Goal: Transaction & Acquisition: Purchase product/service

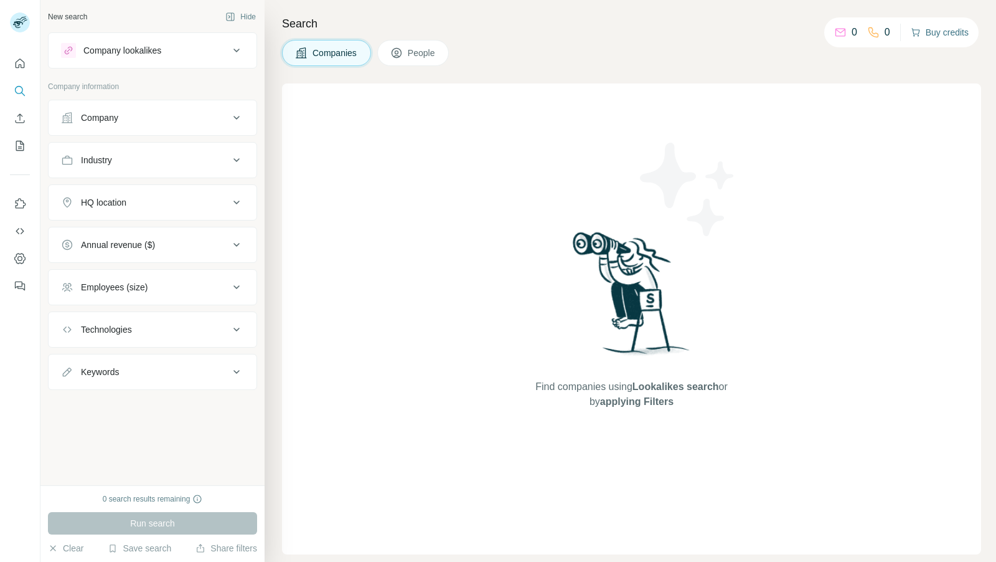
click at [930, 39] on button "Buy credits" at bounding box center [940, 32] width 58 height 17
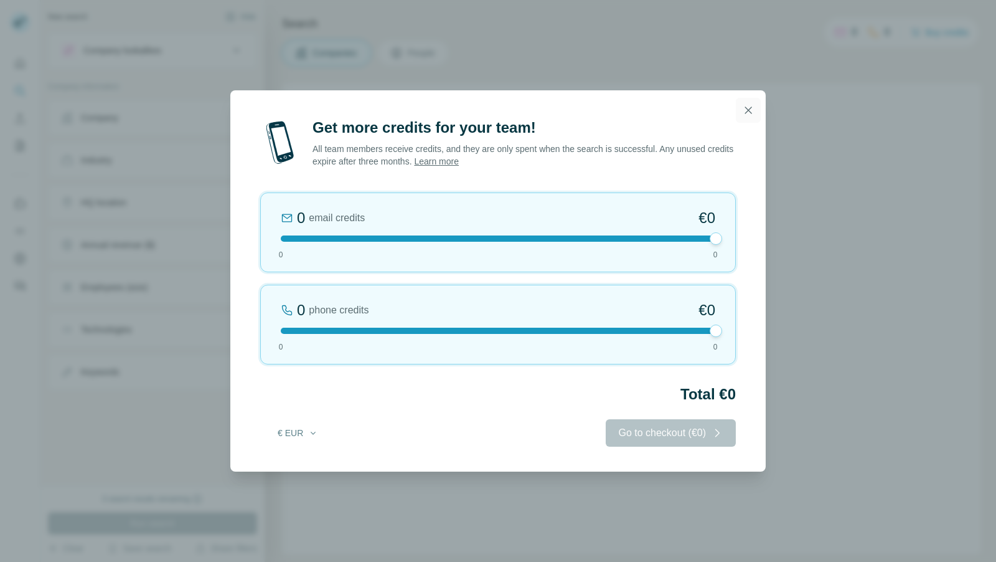
click at [747, 111] on icon "button" at bounding box center [748, 110] width 12 height 12
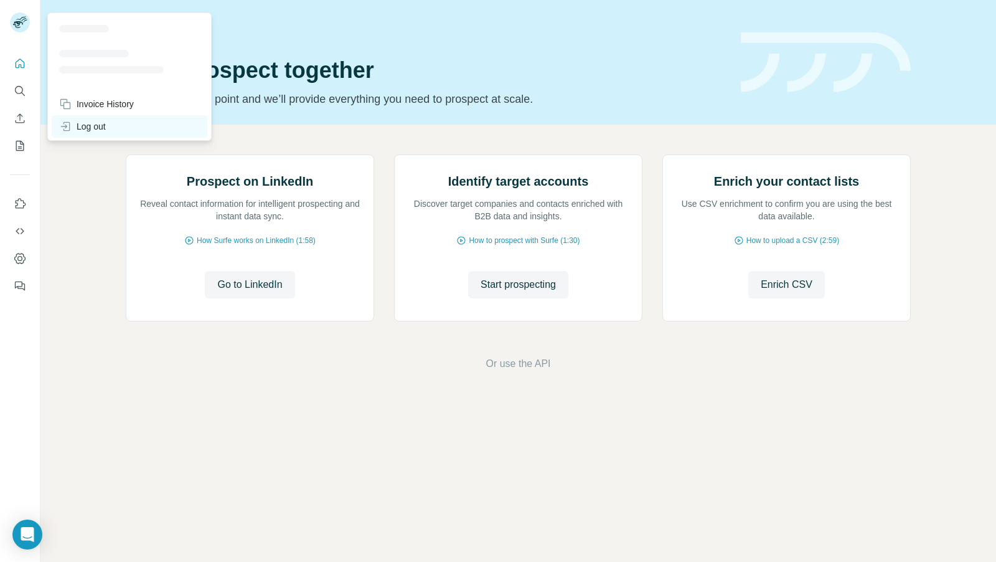
click at [92, 126] on div "Log out" at bounding box center [82, 126] width 47 height 12
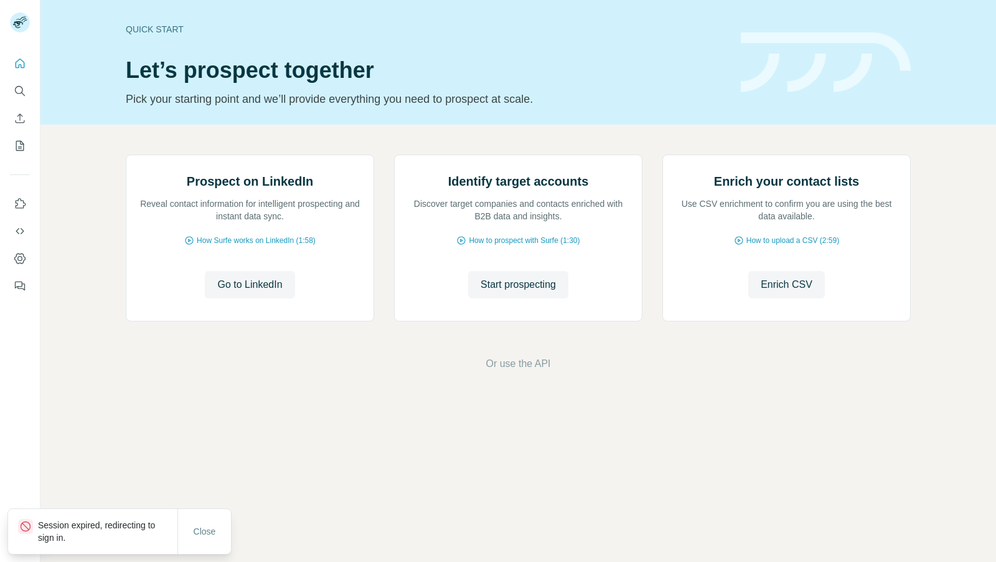
click at [412, 125] on div "Prospect on LinkedIn Reveal contact information for intelligent prospecting and…" at bounding box center [518, 263] width 956 height 276
click at [26, 93] on icon "Search" at bounding box center [20, 91] width 12 height 12
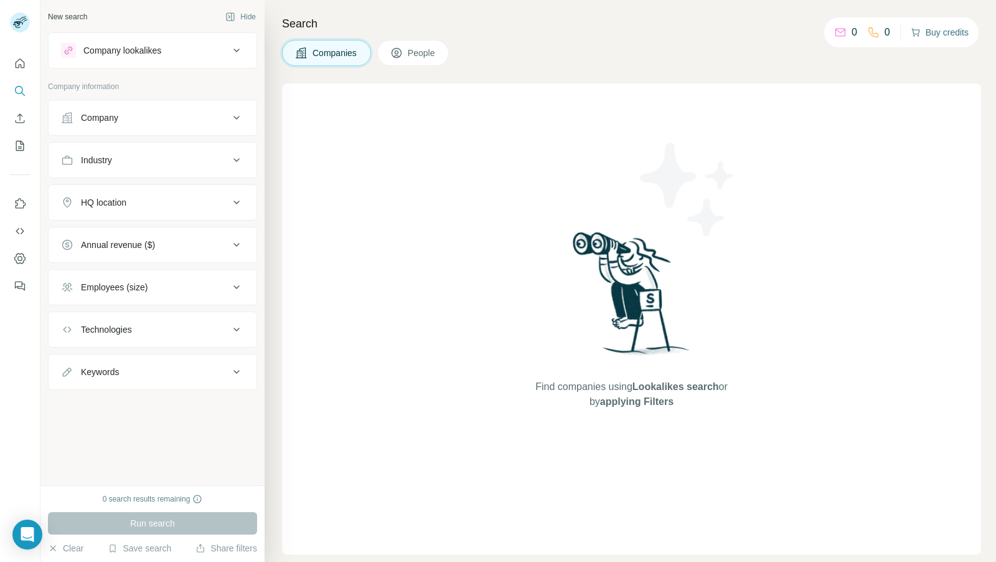
click at [937, 34] on button "Buy credits" at bounding box center [940, 32] width 58 height 17
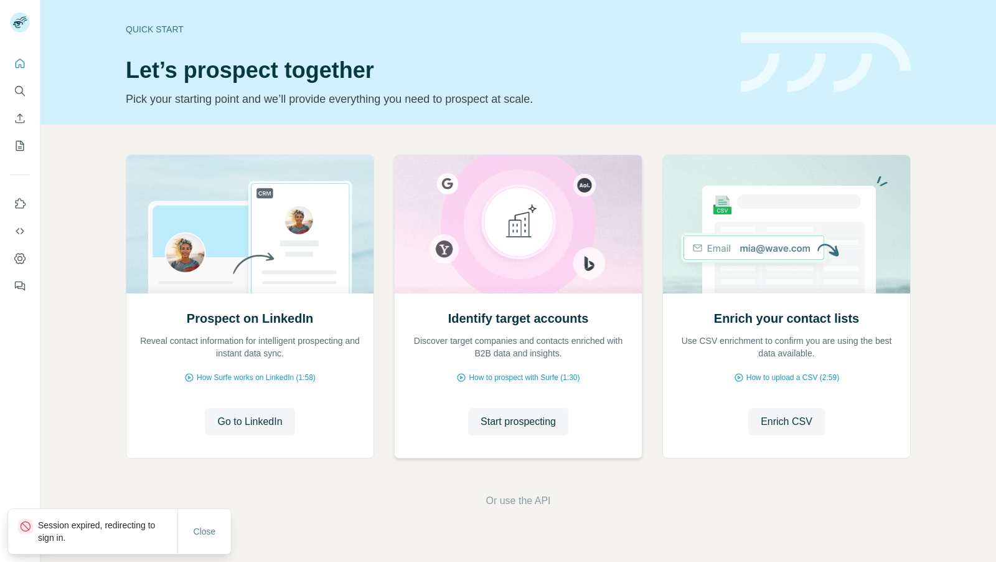
drag, startPoint x: 718, startPoint y: 330, endPoint x: 629, endPoint y: 319, distance: 89.7
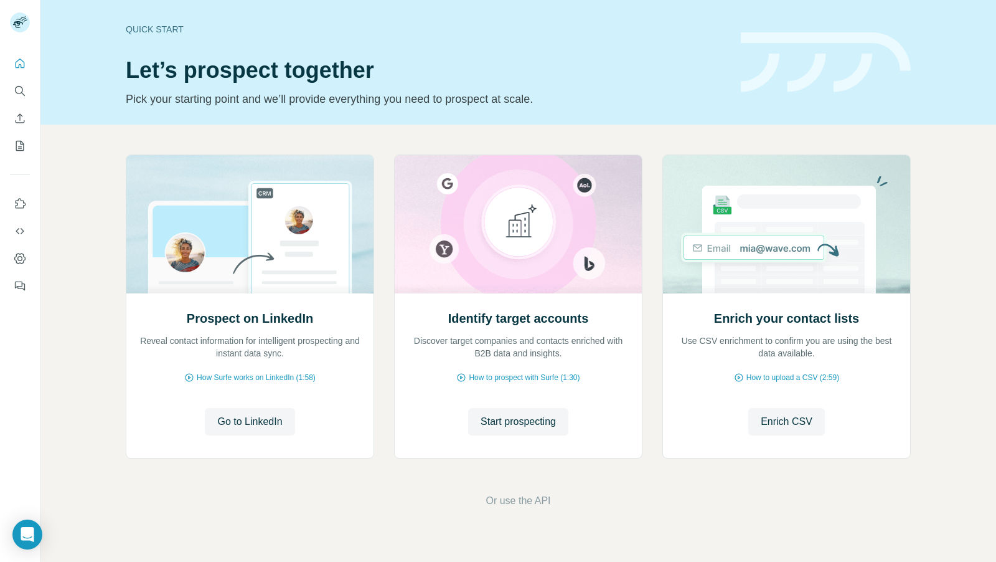
click at [12, 92] on button "Search" at bounding box center [20, 91] width 20 height 22
click at [14, 92] on icon "Search" at bounding box center [20, 91] width 12 height 12
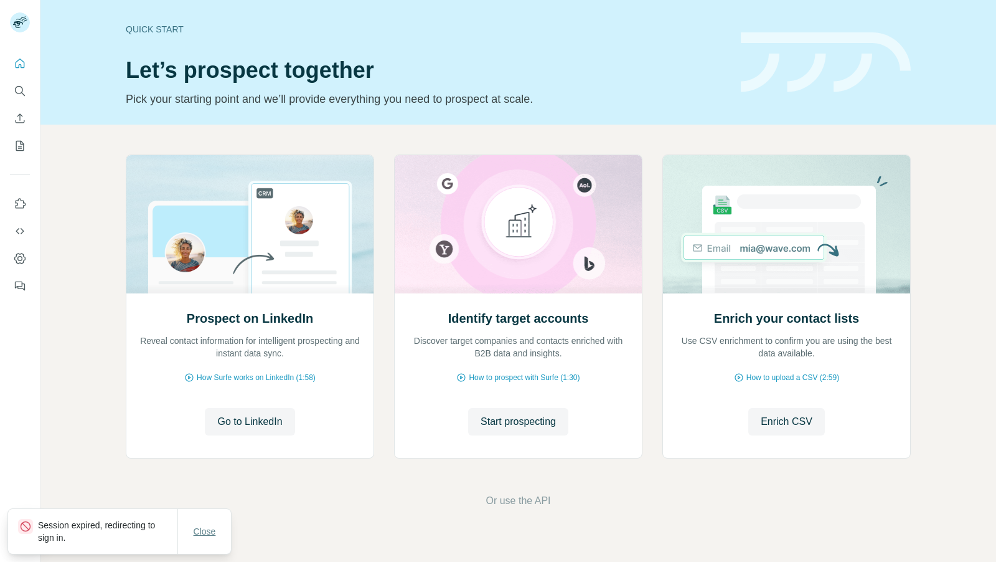
click at [211, 529] on span "Close" at bounding box center [205, 531] width 22 height 12
